Goal: Task Accomplishment & Management: Complete application form

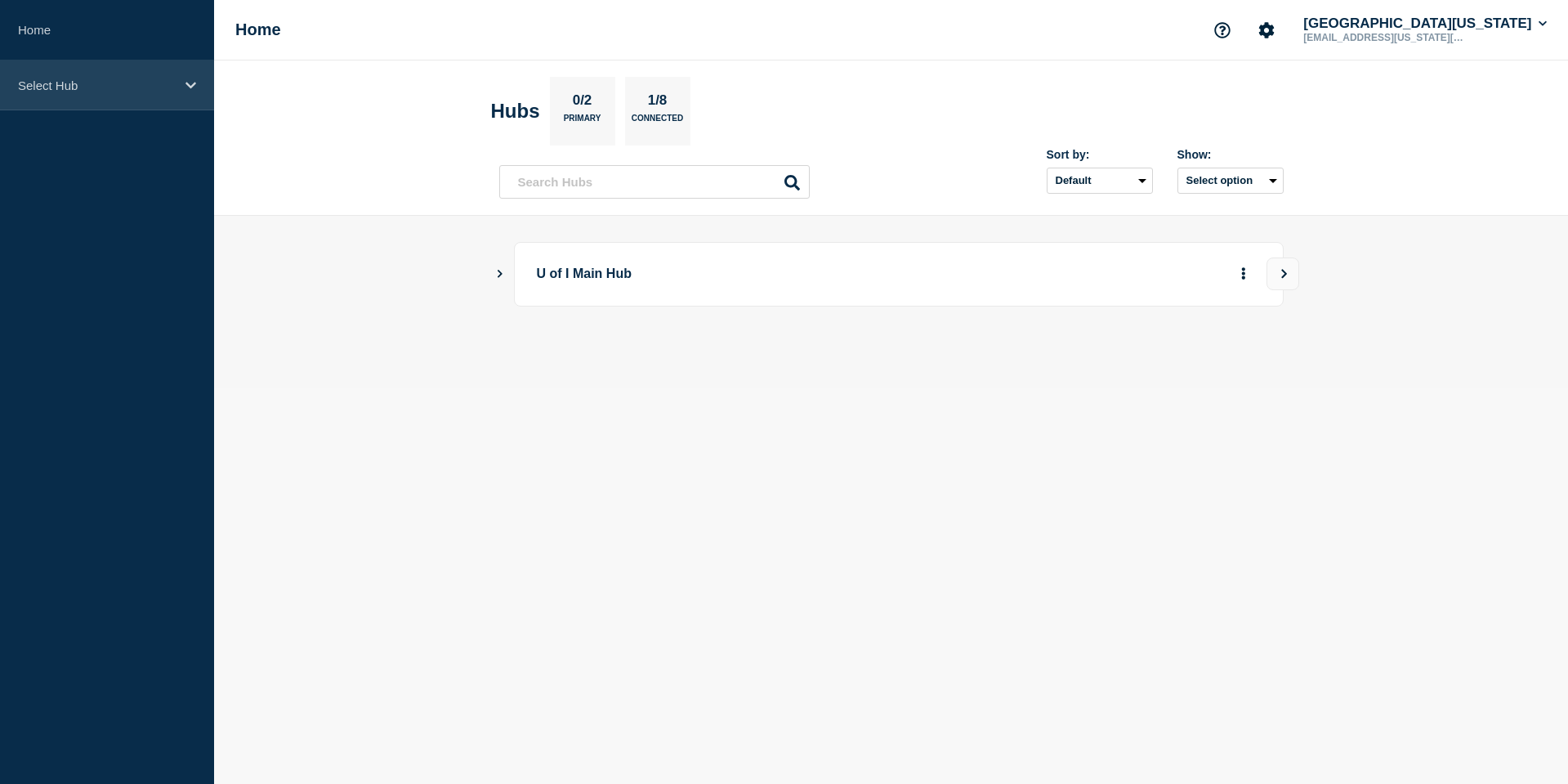
click at [171, 97] on div "Select Hub" at bounding box center [107, 86] width 214 height 50
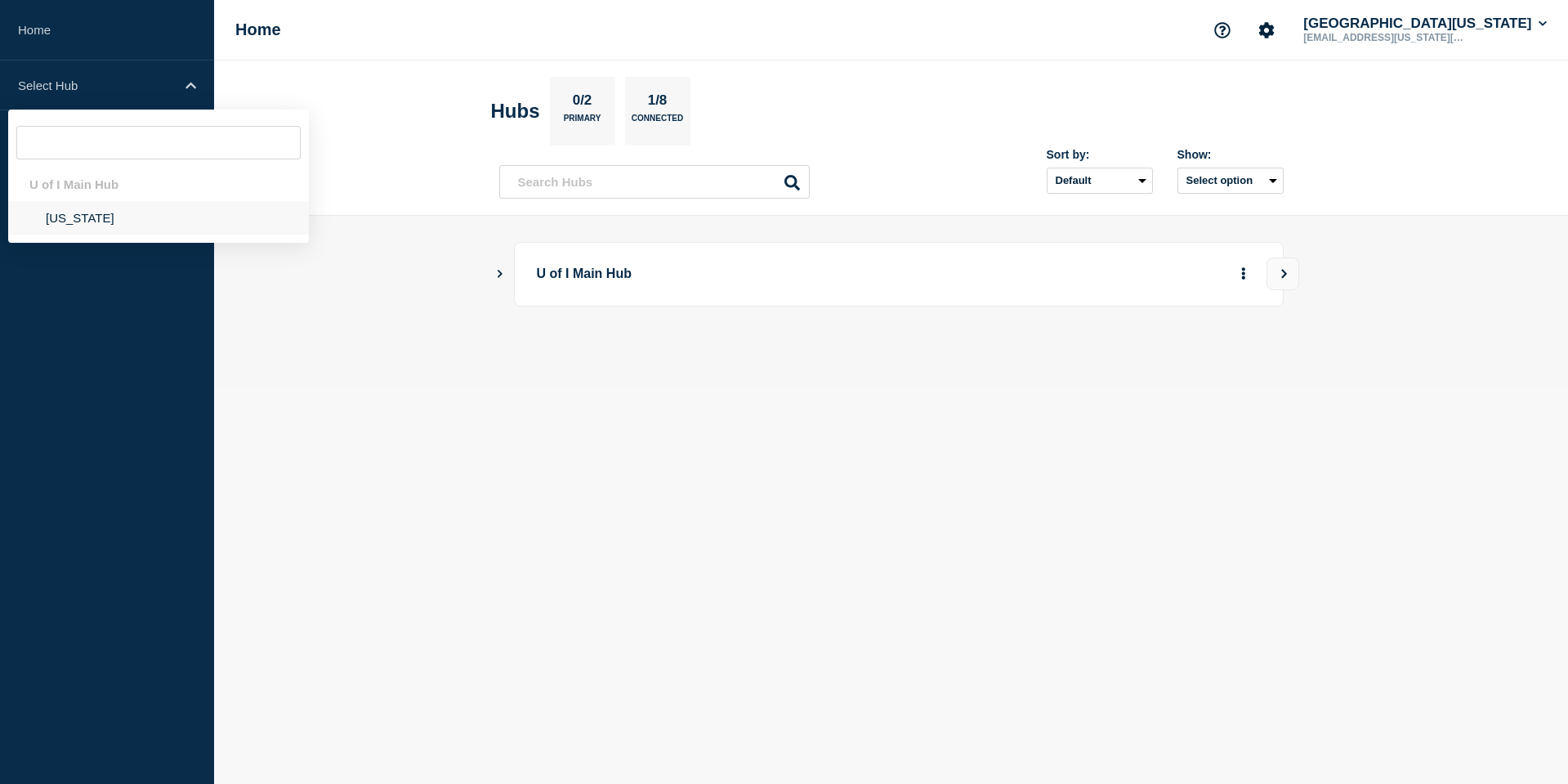
click at [72, 219] on li "[US_STATE]" at bounding box center [157, 217] width 300 height 34
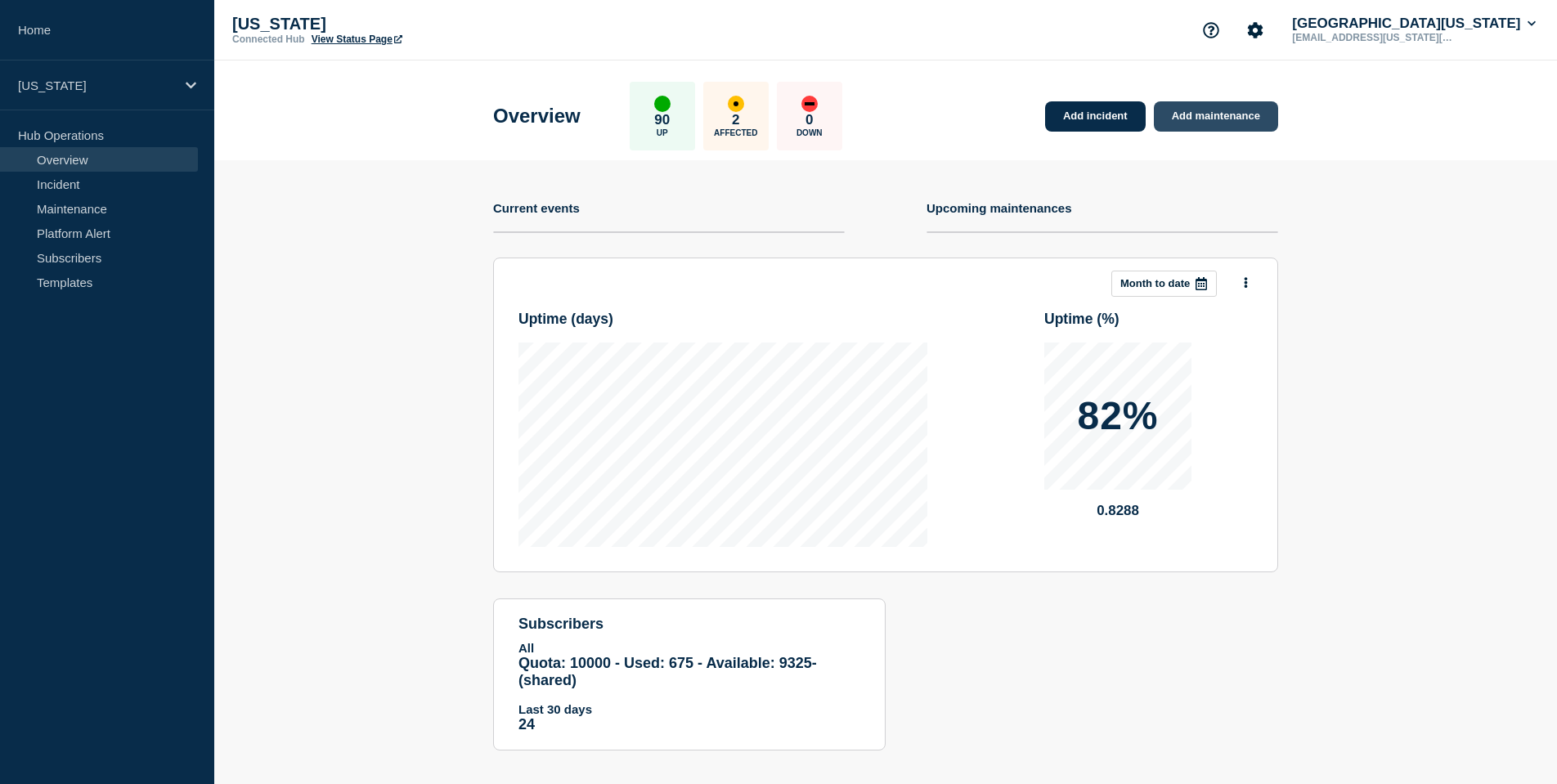
click at [1198, 119] on link "Add maintenance" at bounding box center [1215, 116] width 125 height 30
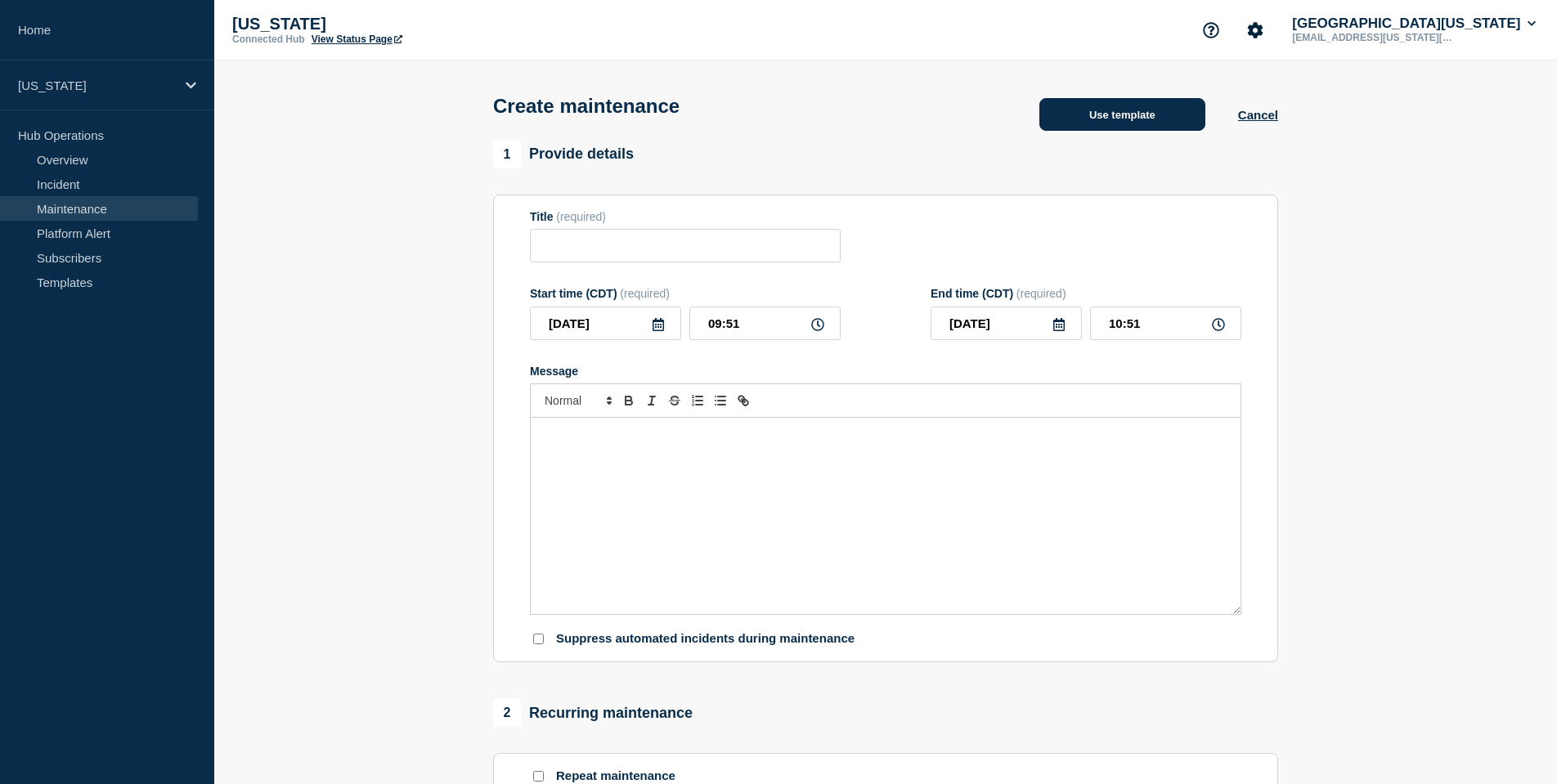
click at [1152, 125] on button "Use template" at bounding box center [1122, 115] width 166 height 33
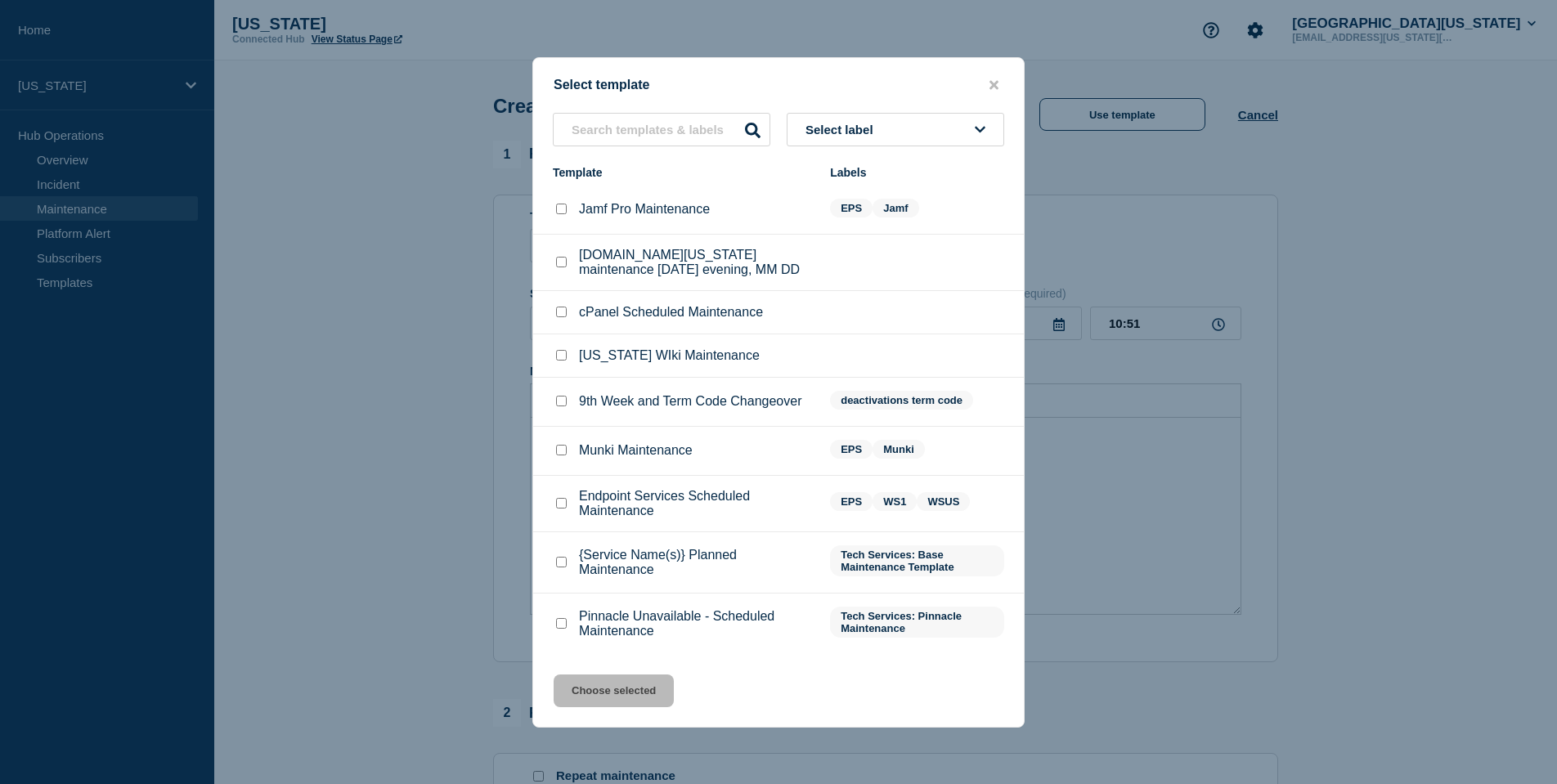
click at [560, 508] on input "Endpoint Services Scheduled Maintenance checkbox" at bounding box center [561, 502] width 11 height 11
checkbox input "true"
click at [631, 696] on button "Choose selected" at bounding box center [613, 690] width 120 height 33
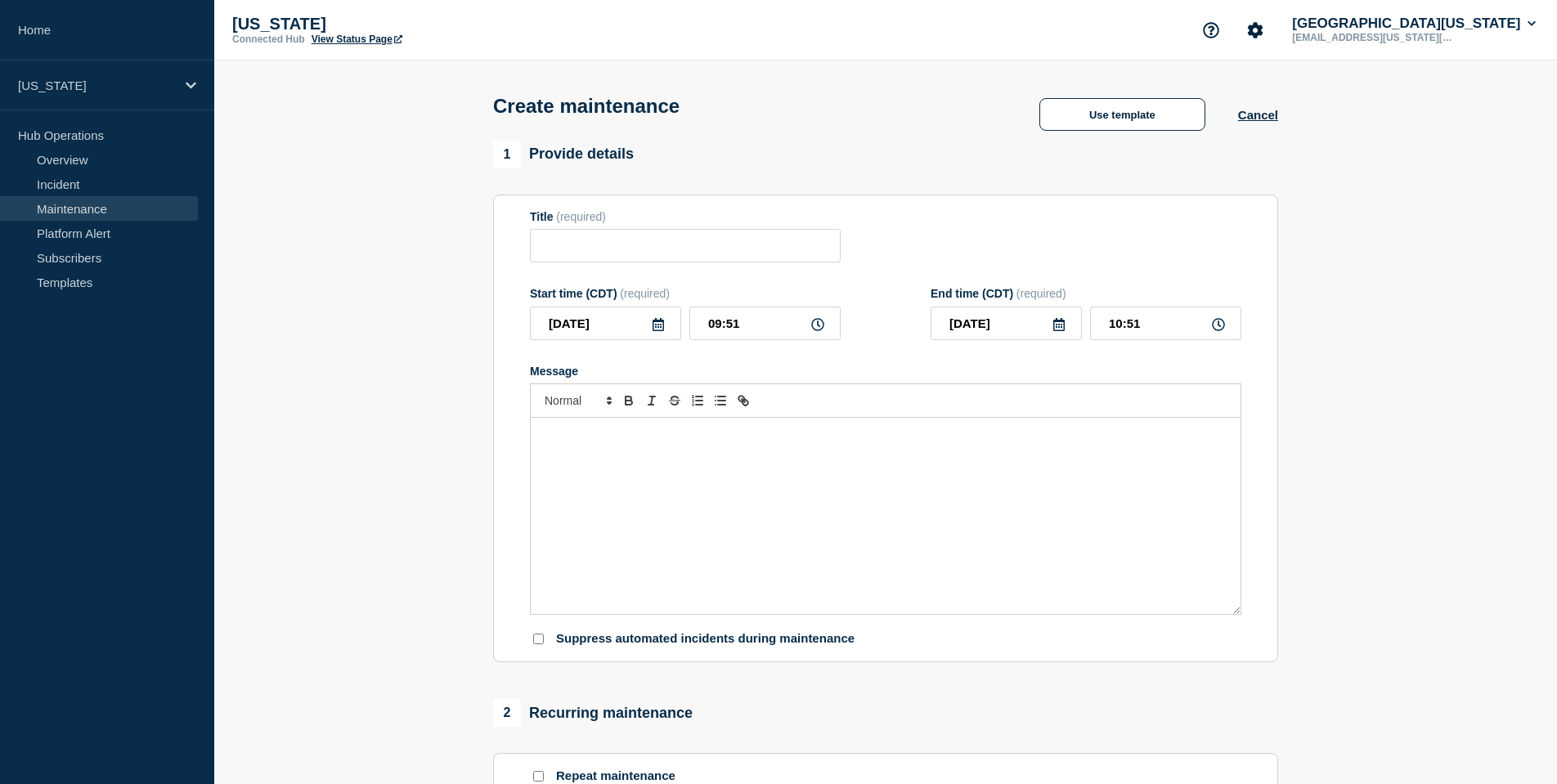
type input "Endpoint Services Scheduled Maintenance"
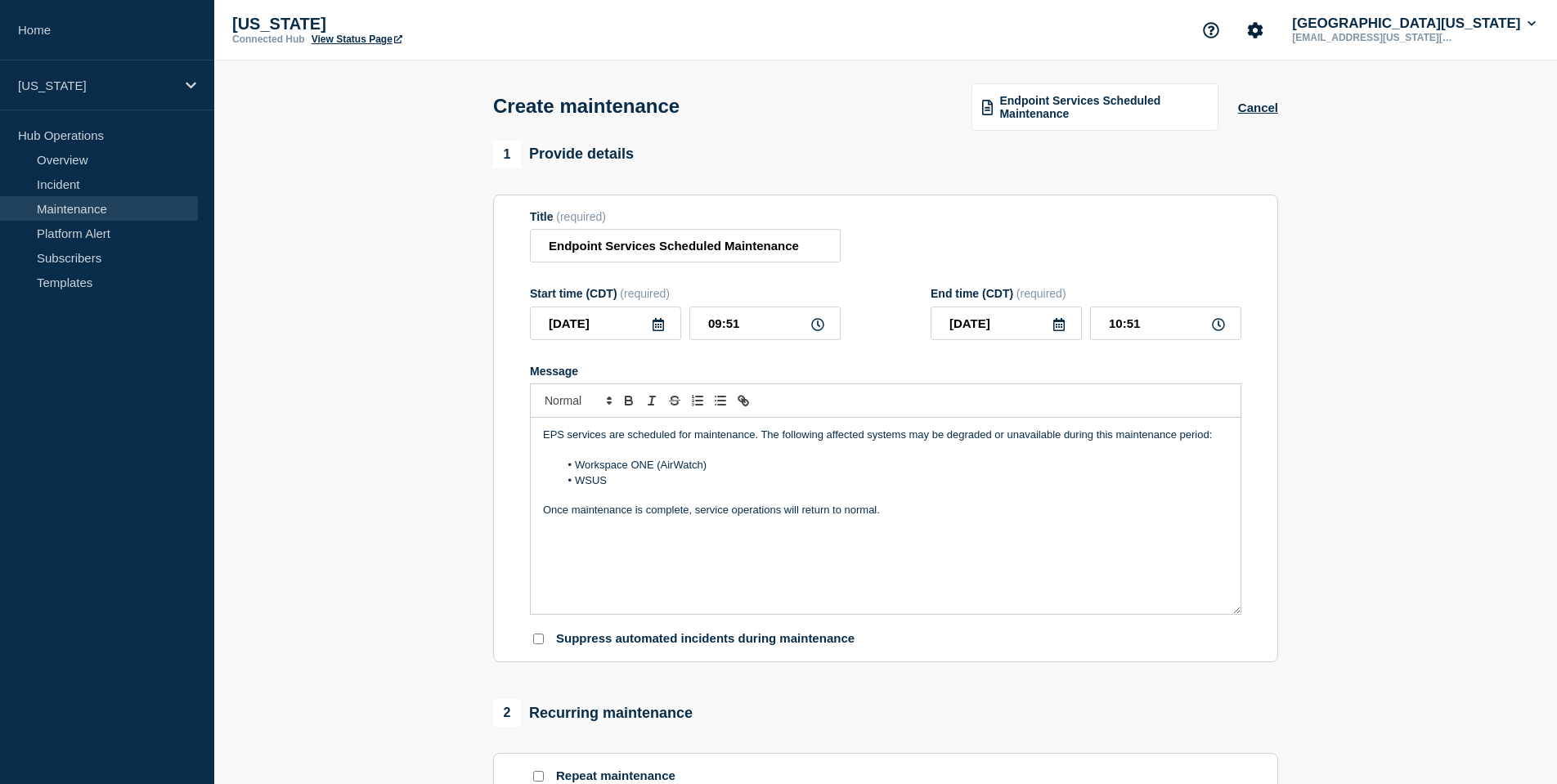
click at [664, 331] on icon at bounding box center [659, 324] width 14 height 14
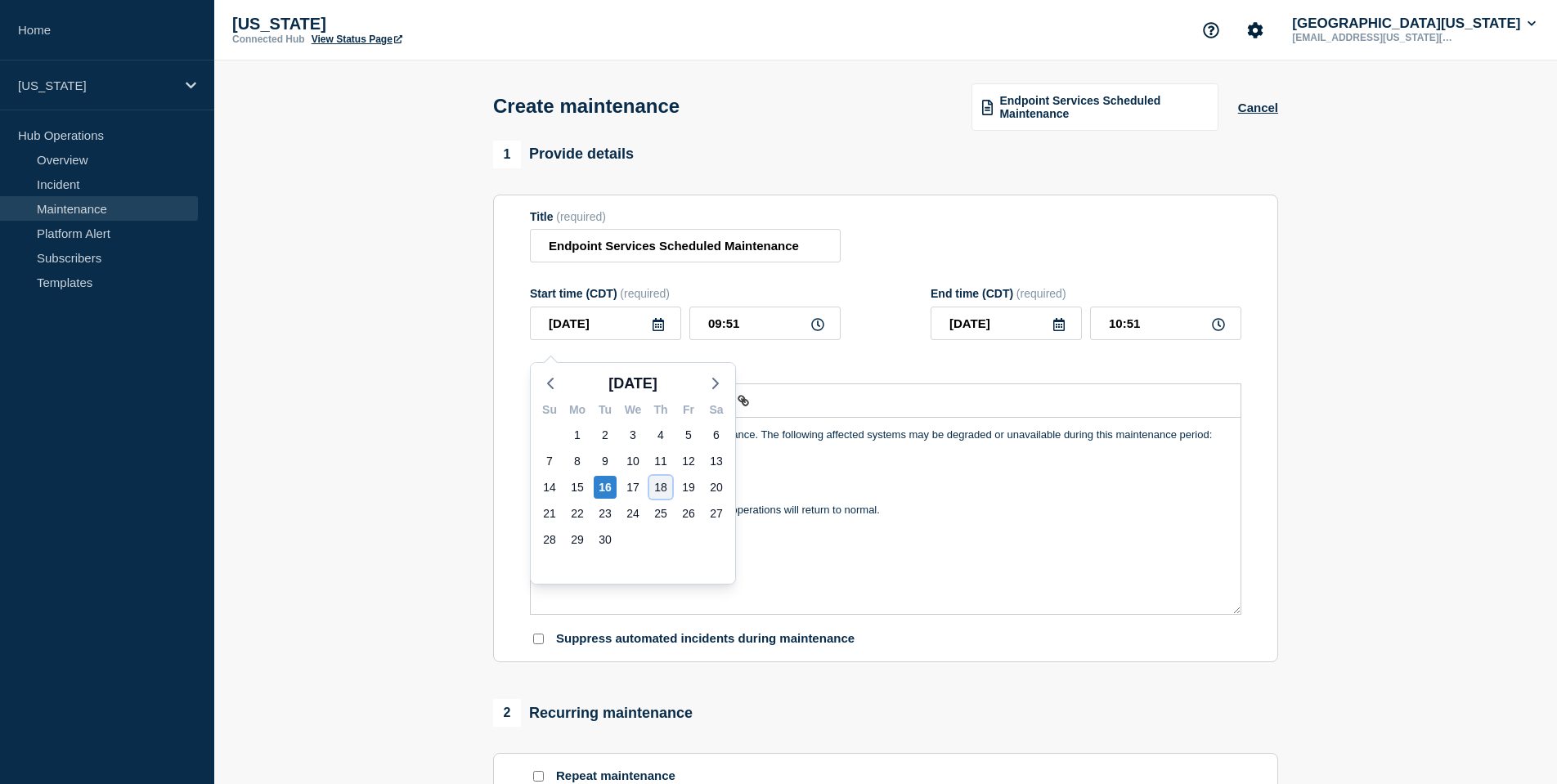
click at [667, 486] on div "18" at bounding box center [661, 488] width 23 height 23
type input "[DATE]"
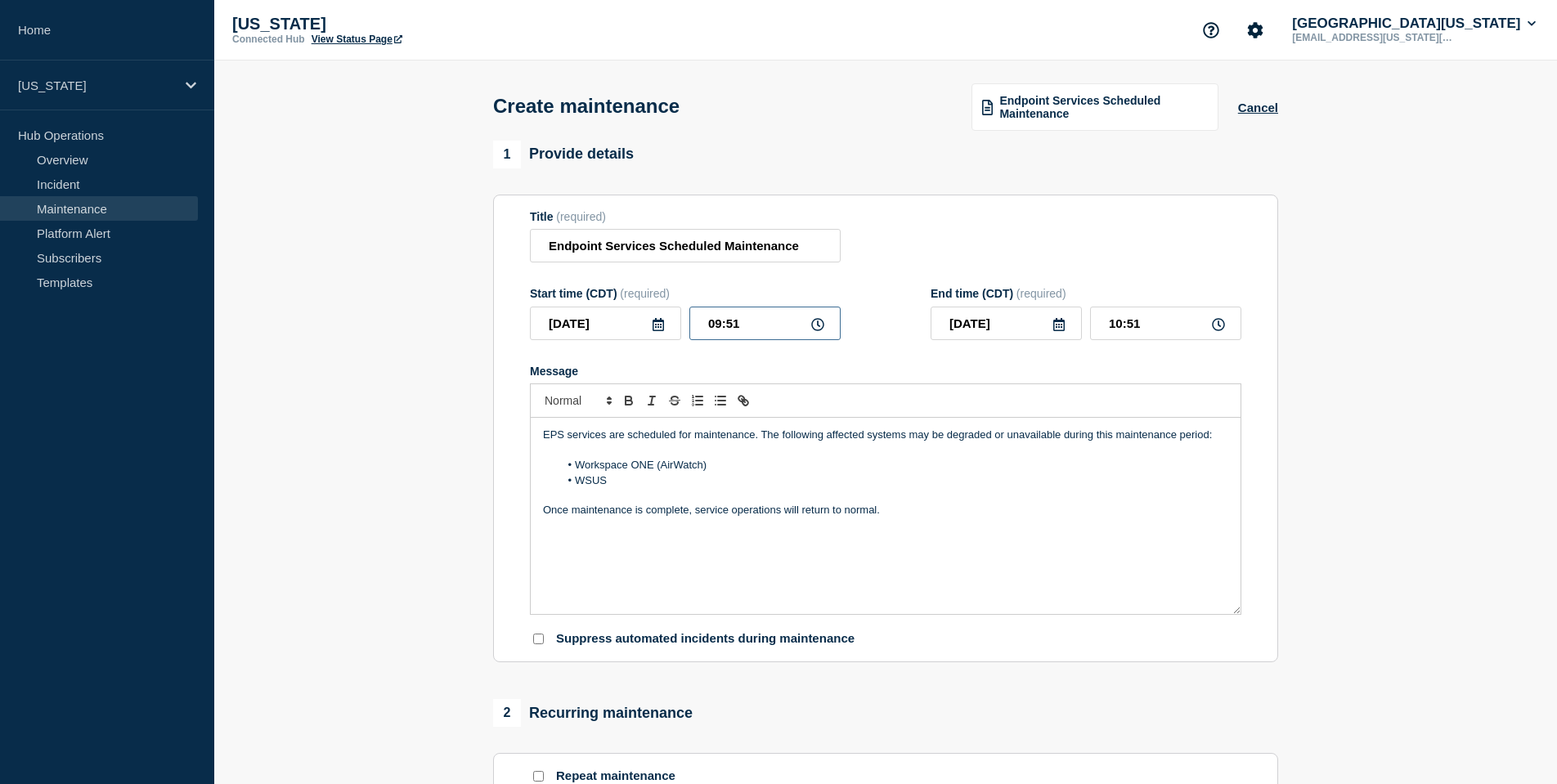
drag, startPoint x: 756, startPoint y: 343, endPoint x: 691, endPoint y: 337, distance: 65.3
click at [691, 337] on input "09:51" at bounding box center [764, 322] width 152 height 34
type input "07:00"
click at [1133, 334] on input "08:00" at bounding box center [1165, 322] width 152 height 34
type input "08:30"
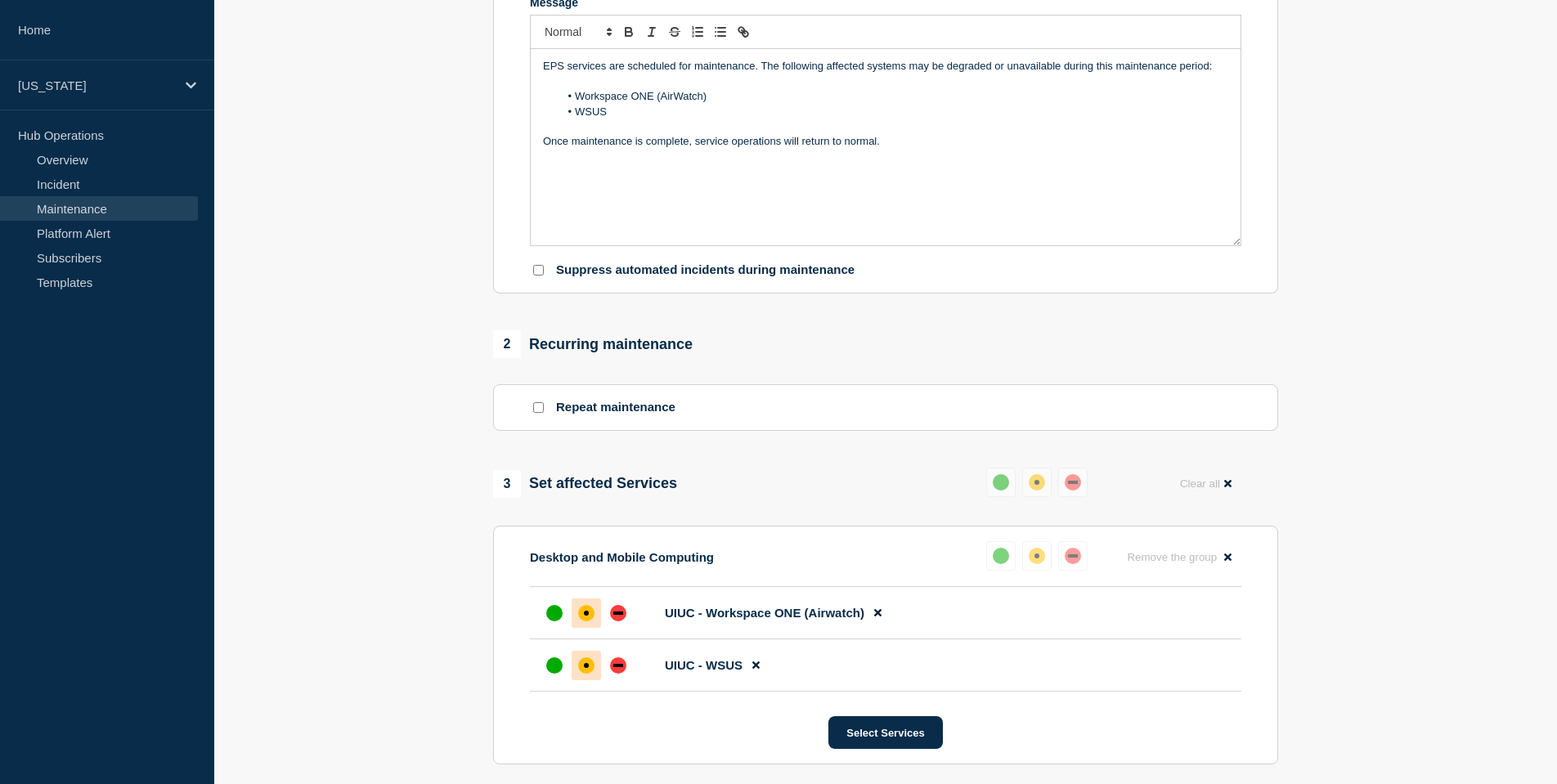
scroll to position [670, 0]
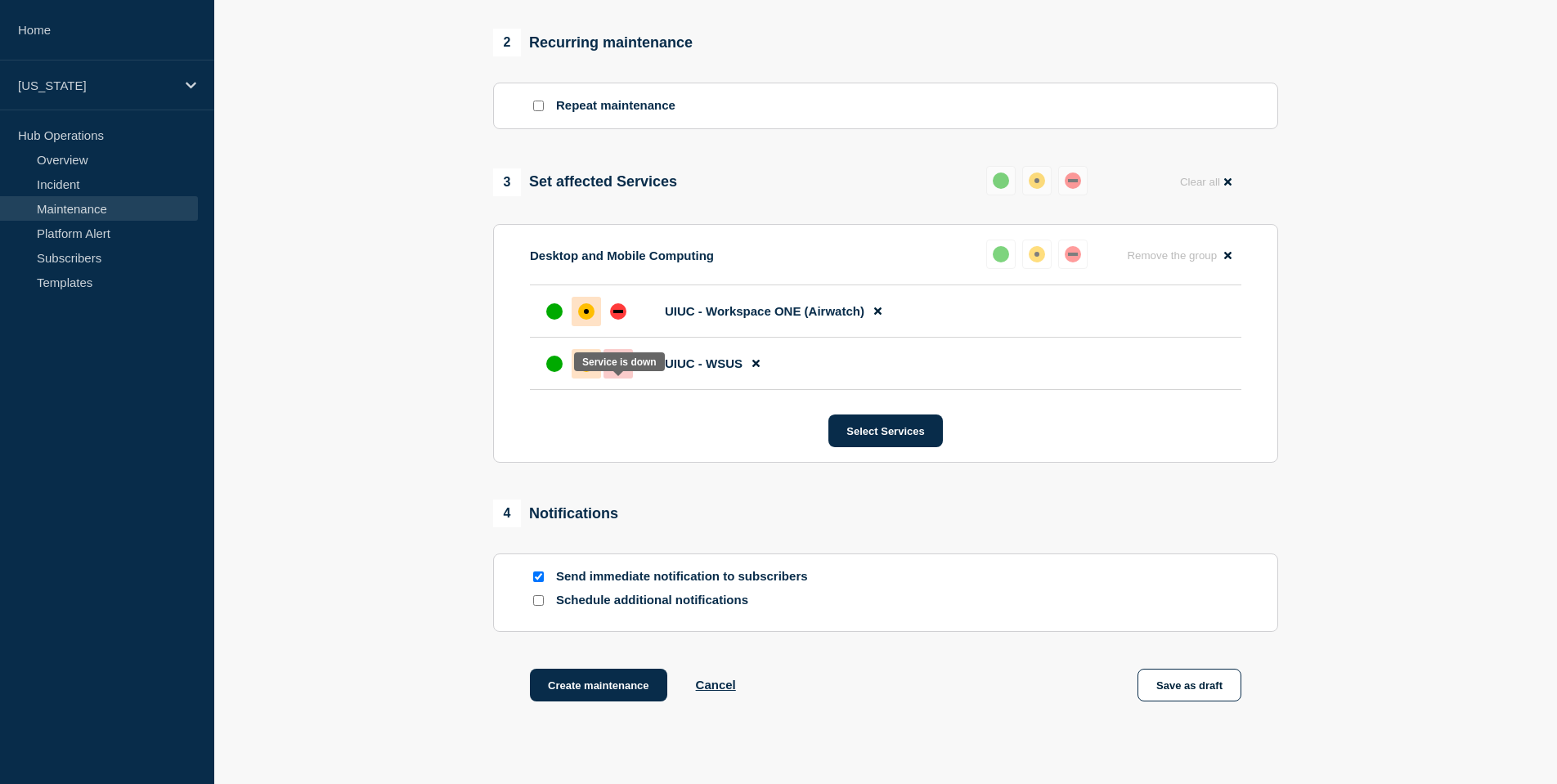
click at [614, 372] on div "down" at bounding box center [617, 363] width 16 height 16
click at [631, 326] on div at bounding box center [618, 311] width 29 height 29
